Goal: Connect with others: Connect with others

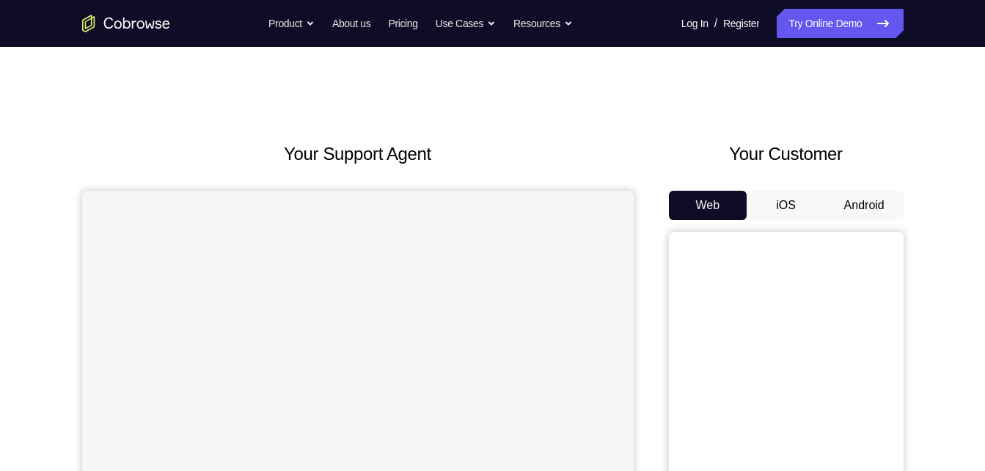
click at [861, 213] on button "Android" at bounding box center [864, 205] width 78 height 29
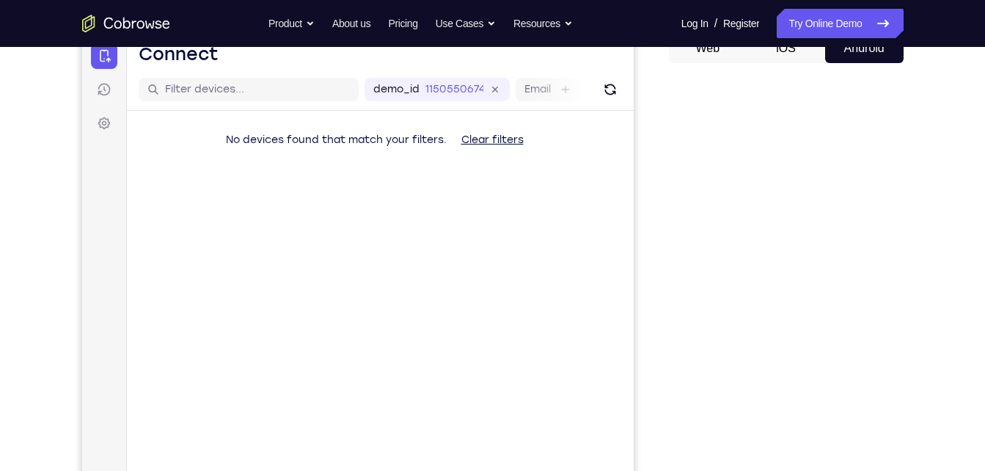
scroll to position [158, 0]
click at [610, 94] on icon "Refresh" at bounding box center [609, 89] width 11 height 11
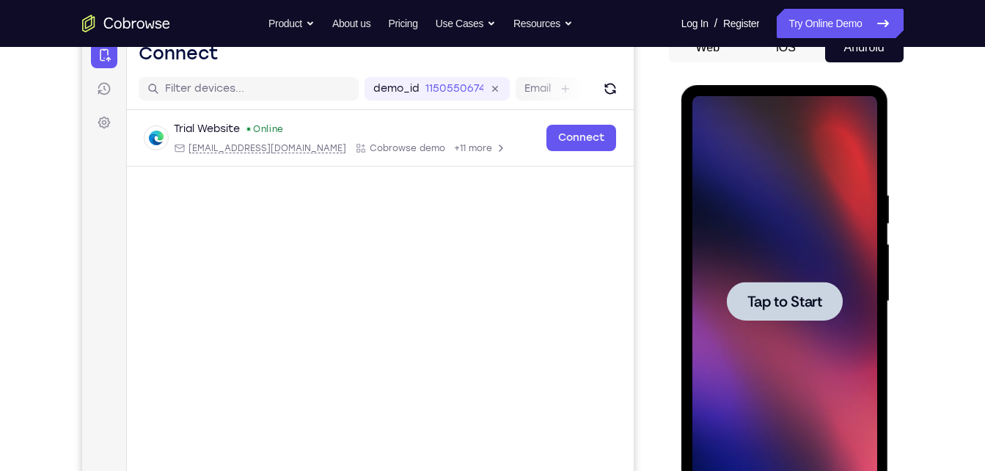
scroll to position [0, 0]
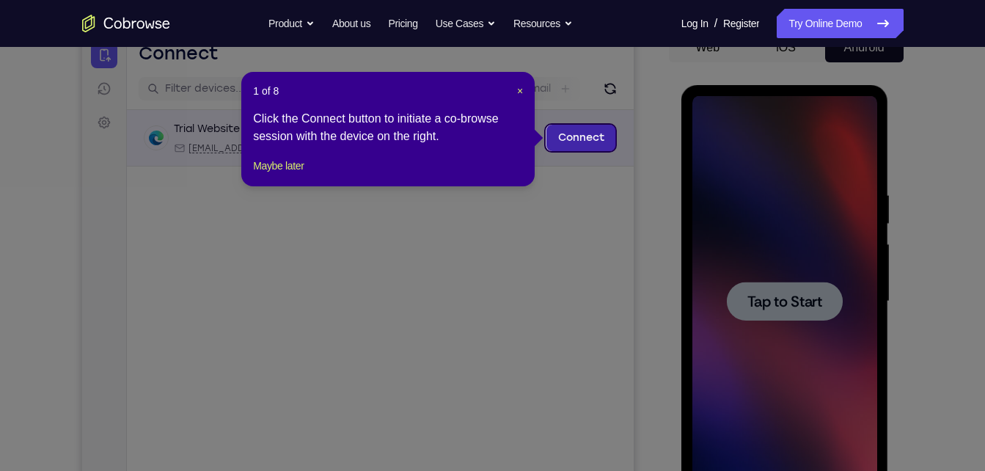
click at [587, 145] on link "Connect" at bounding box center [581, 138] width 70 height 26
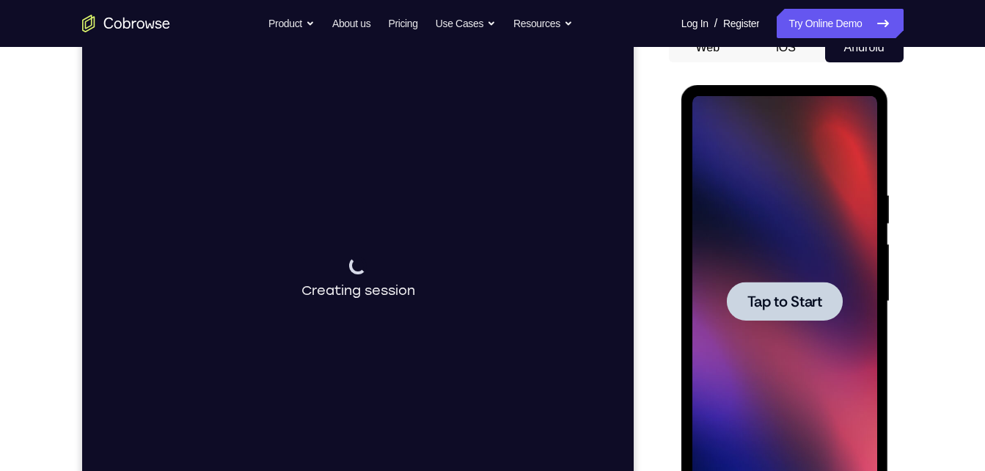
click at [819, 288] on div at bounding box center [785, 301] width 116 height 39
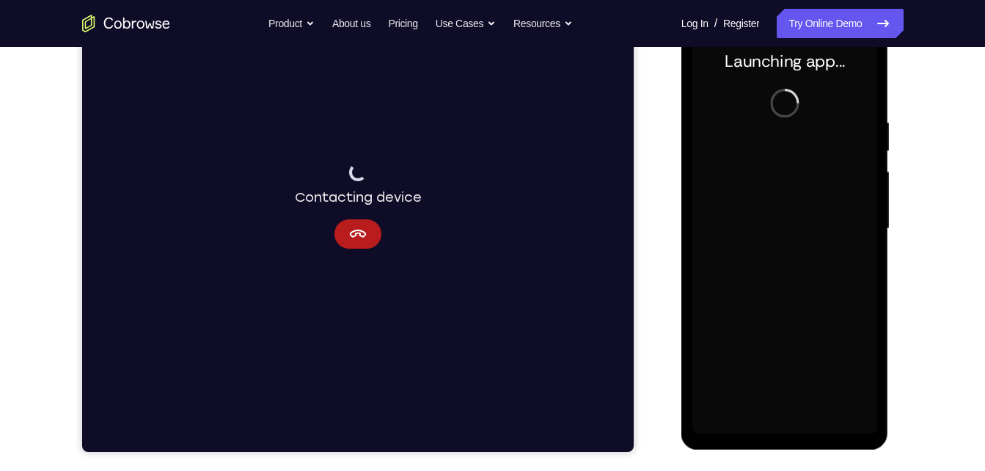
scroll to position [230, 0]
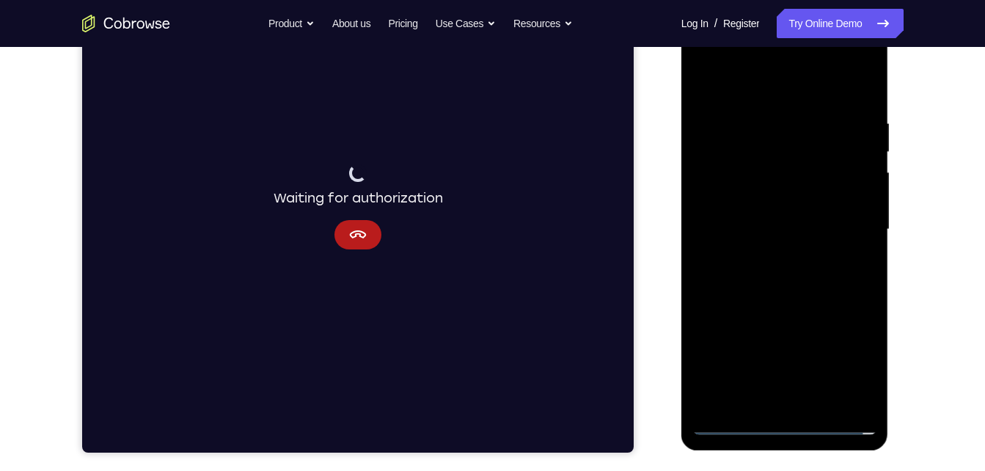
click at [783, 432] on div at bounding box center [784, 229] width 185 height 411
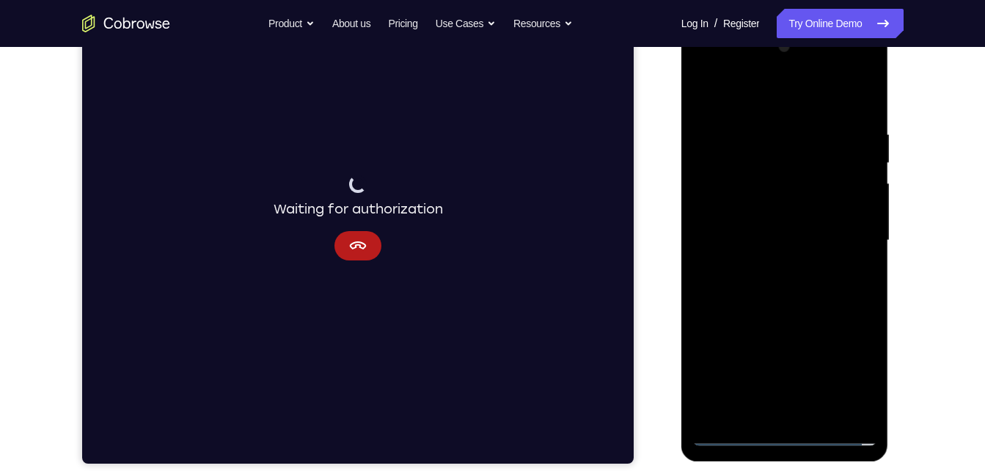
click at [838, 379] on div at bounding box center [784, 240] width 185 height 411
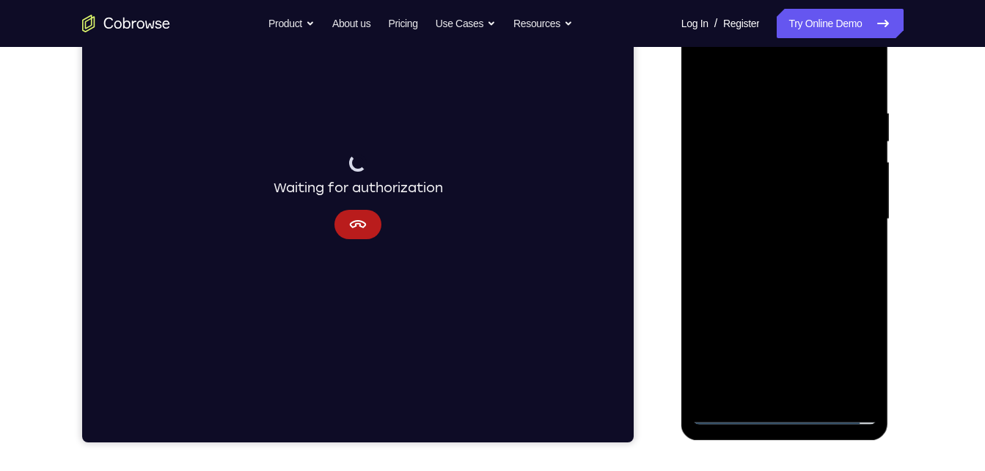
scroll to position [204, 0]
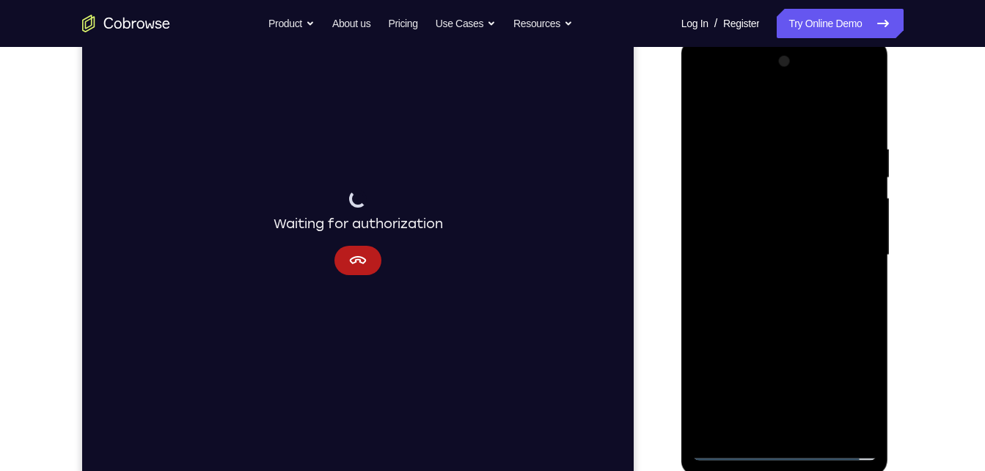
click at [783, 117] on div at bounding box center [784, 255] width 185 height 411
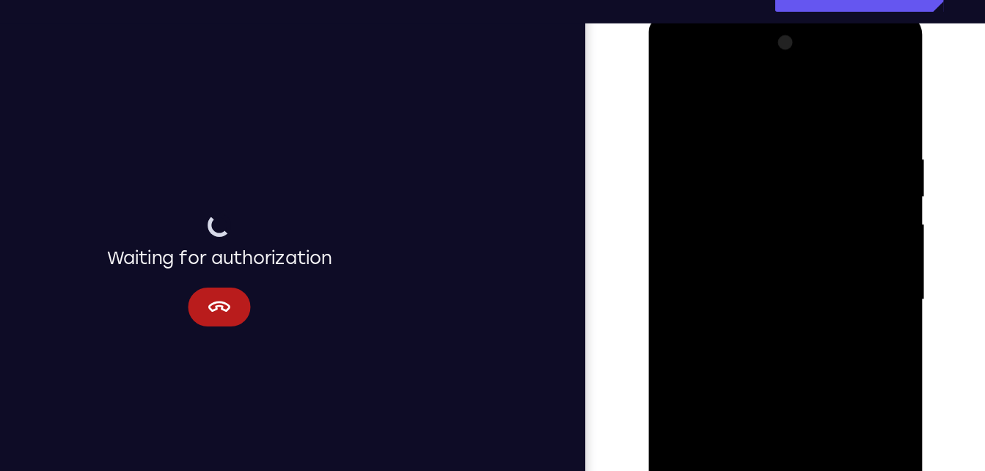
click at [813, 219] on div at bounding box center [751, 228] width 185 height 411
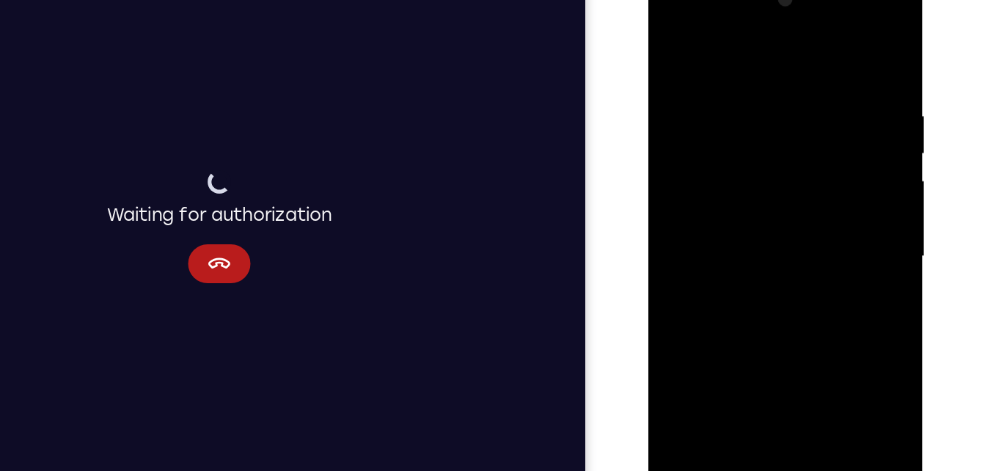
click at [734, 213] on div at bounding box center [751, 186] width 185 height 411
click at [764, 171] on div at bounding box center [751, 186] width 185 height 411
click at [764, 155] on div at bounding box center [751, 186] width 185 height 411
click at [761, 178] on div at bounding box center [751, 186] width 185 height 411
click at [755, 237] on div at bounding box center [751, 186] width 185 height 411
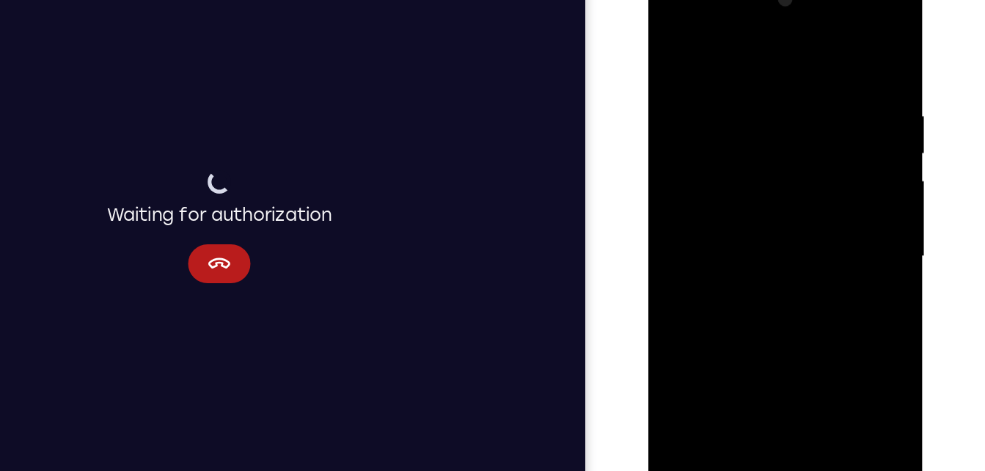
click at [740, 227] on div at bounding box center [751, 186] width 185 height 411
click at [754, 252] on div at bounding box center [751, 186] width 185 height 411
click at [739, 73] on div at bounding box center [751, 186] width 185 height 411
click at [828, 50] on div at bounding box center [751, 186] width 185 height 411
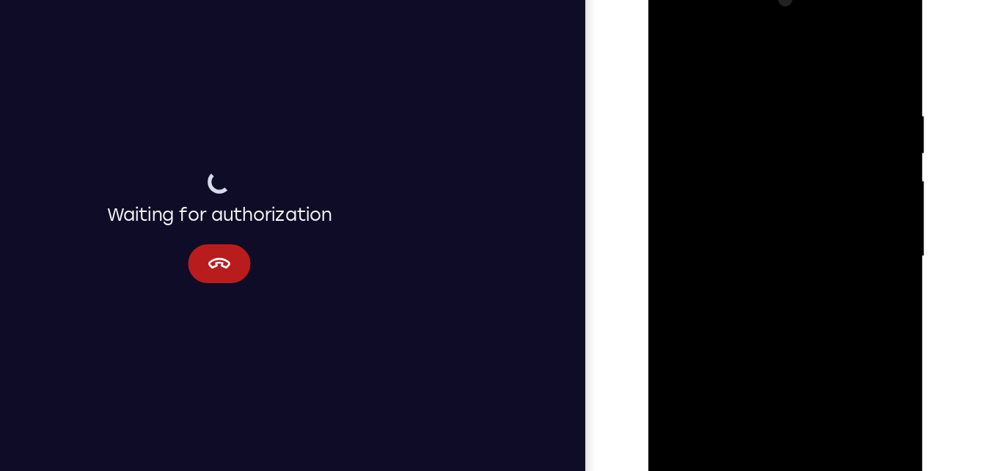
click at [828, 45] on div at bounding box center [751, 186] width 185 height 411
click at [824, 43] on div at bounding box center [751, 186] width 185 height 411
click at [703, 60] on div at bounding box center [751, 186] width 185 height 411
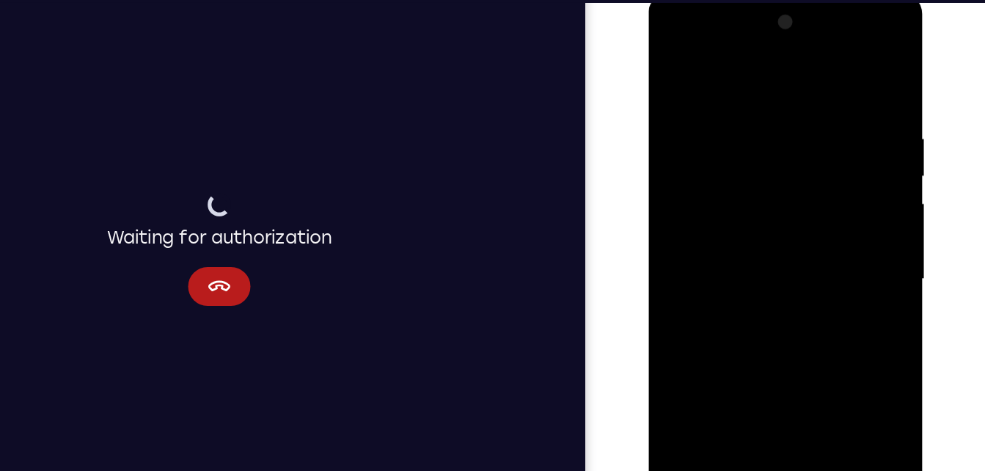
click at [681, 83] on div at bounding box center [751, 209] width 185 height 411
